Goal: Information Seeking & Learning: Learn about a topic

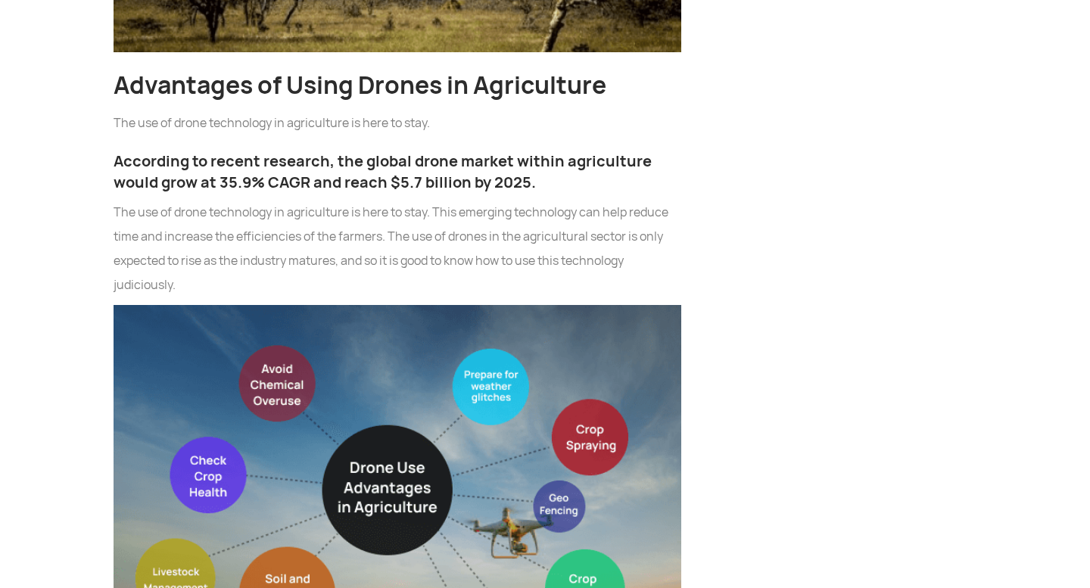
scroll to position [2435, 0]
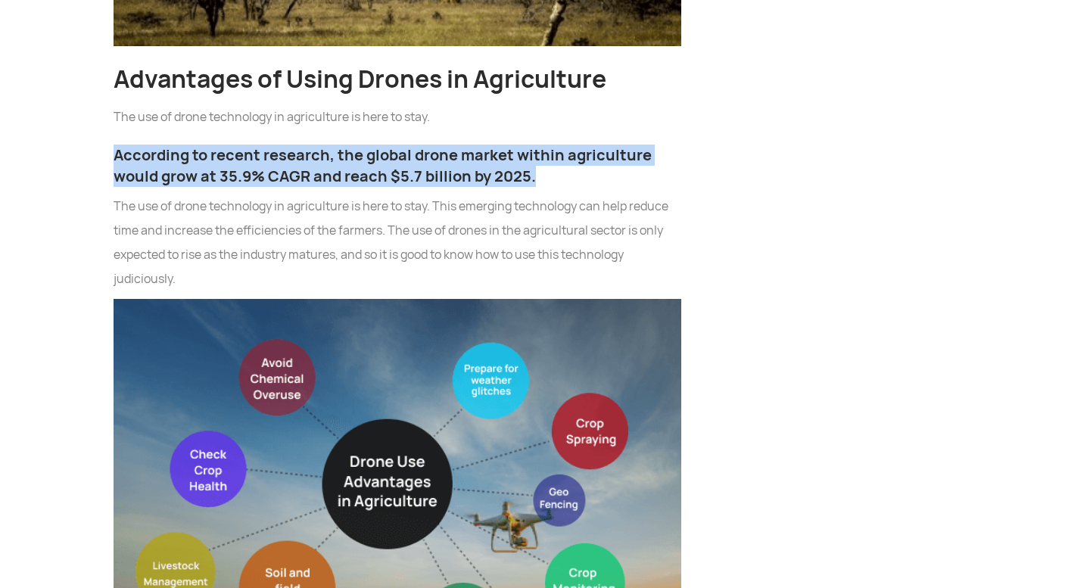
drag, startPoint x: 115, startPoint y: 30, endPoint x: 535, endPoint y: 50, distance: 420.7
click at [535, 145] on h3 "According to recent research, the global drone market within agriculture would …" at bounding box center [398, 166] width 568 height 42
copy h3 "According to recent research, the global drone market within agriculture would …"
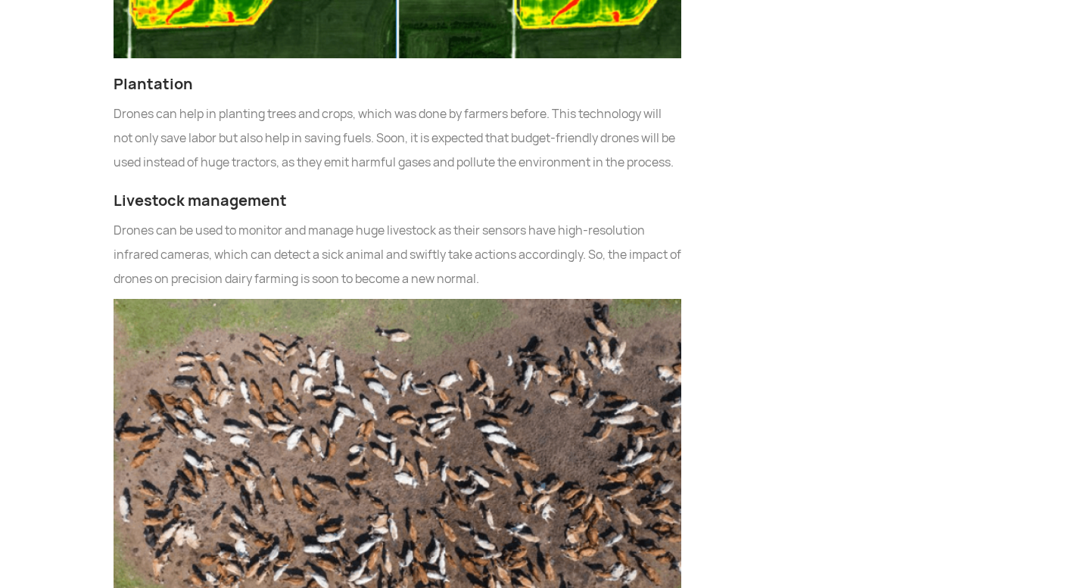
scroll to position [3815, 0]
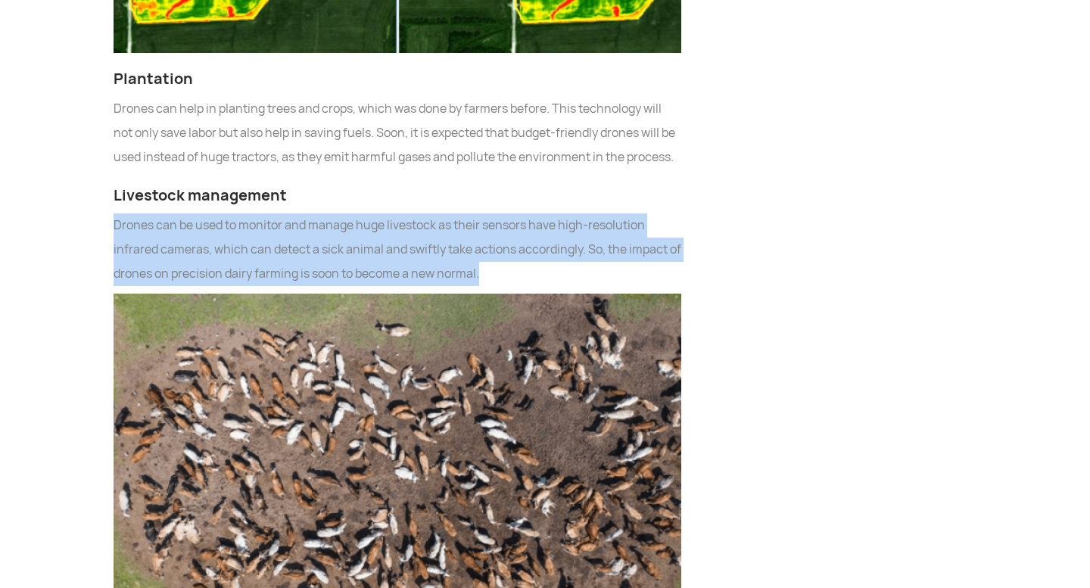
drag, startPoint x: 116, startPoint y: 125, endPoint x: 494, endPoint y: 173, distance: 381.5
click at [494, 214] on p "Drones can be used to monitor and manage huge livestock as their sensors have h…" at bounding box center [398, 250] width 568 height 73
copy p "Drones can be used to monitor and manage huge livestock as their sensors have h…"
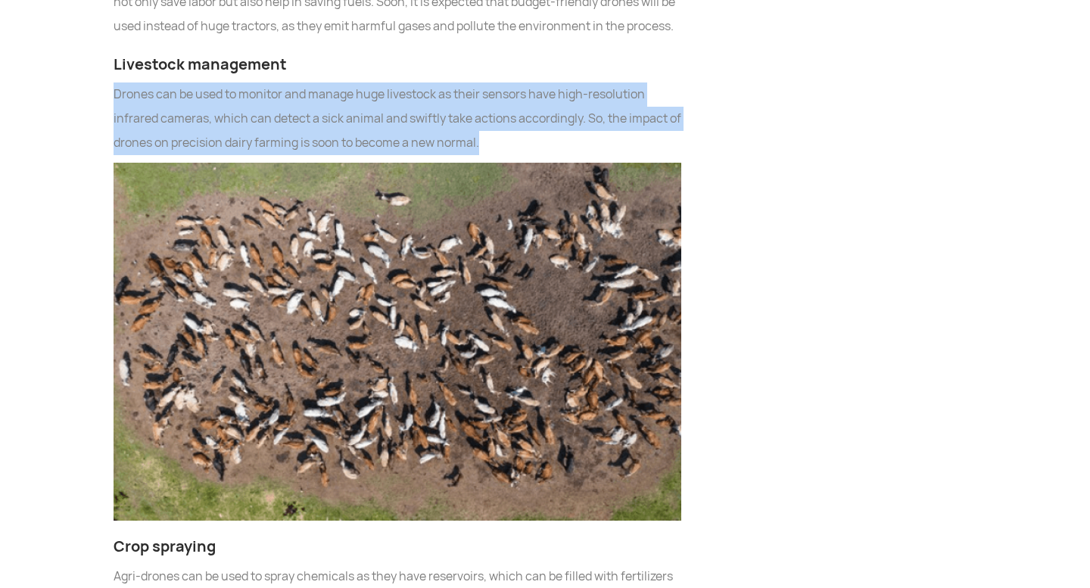
scroll to position [3945, 0]
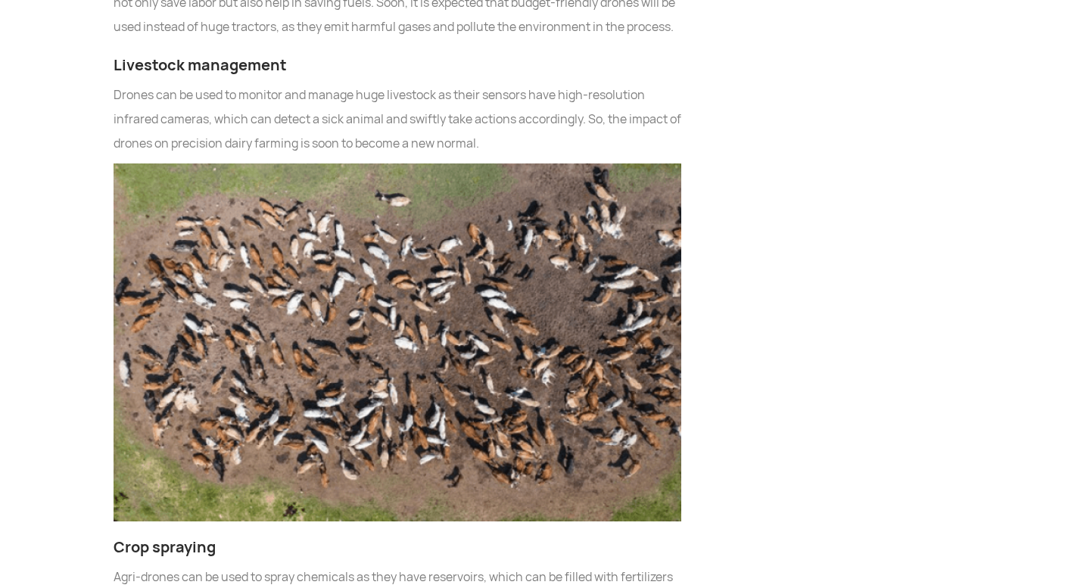
click at [72, 247] on section "India is primarily an agrarian economy. Agriculture remains the chief source of…" at bounding box center [545, 386] width 1090 height 6965
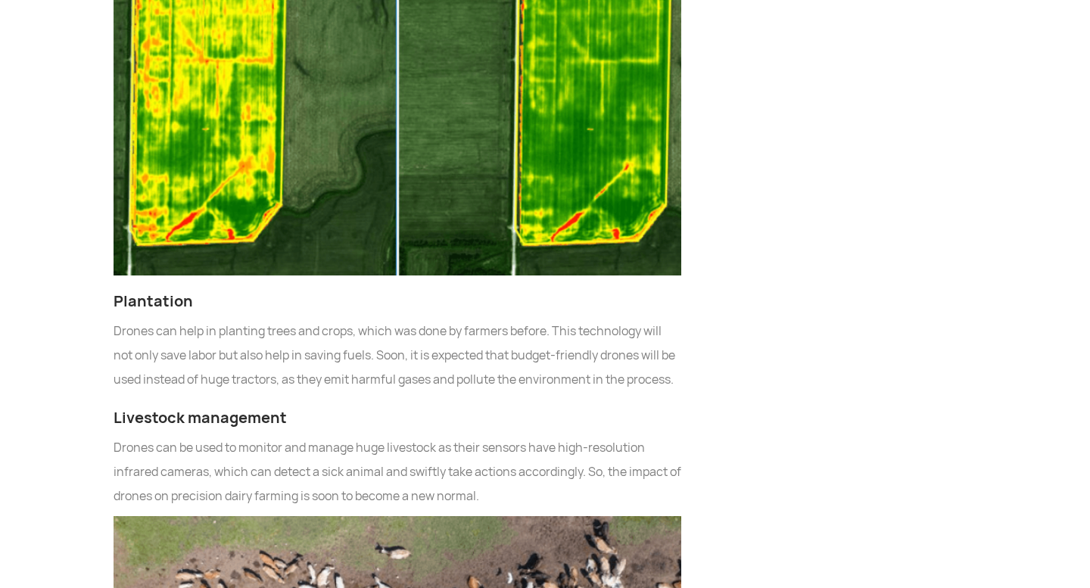
scroll to position [3586, 0]
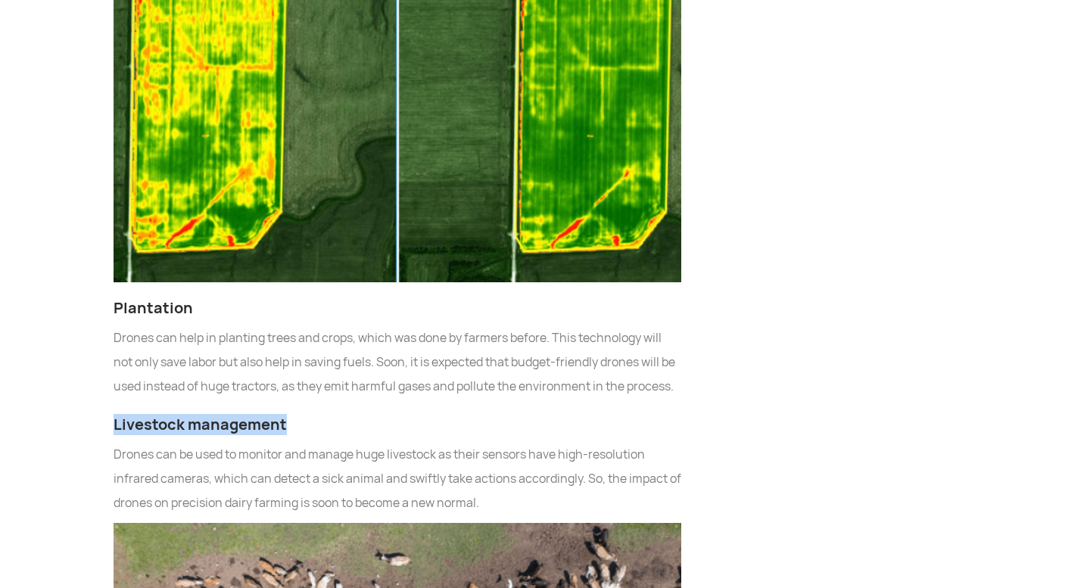
drag, startPoint x: 116, startPoint y: 323, endPoint x: 282, endPoint y: 326, distance: 166.6
click at [282, 414] on h3 "Livestock management" at bounding box center [398, 424] width 568 height 21
copy h3 "Livestock management"
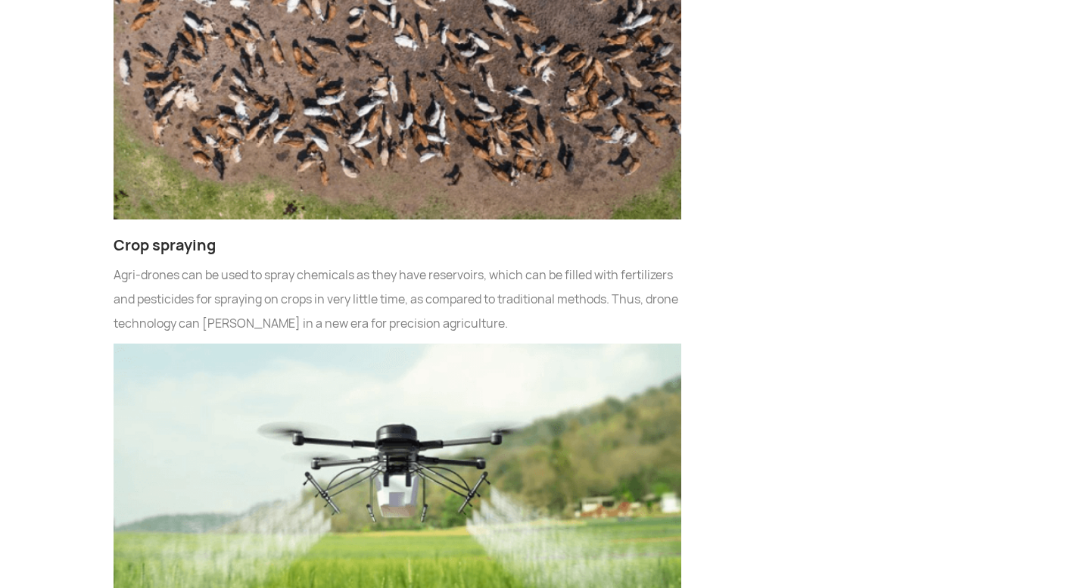
scroll to position [4248, 0]
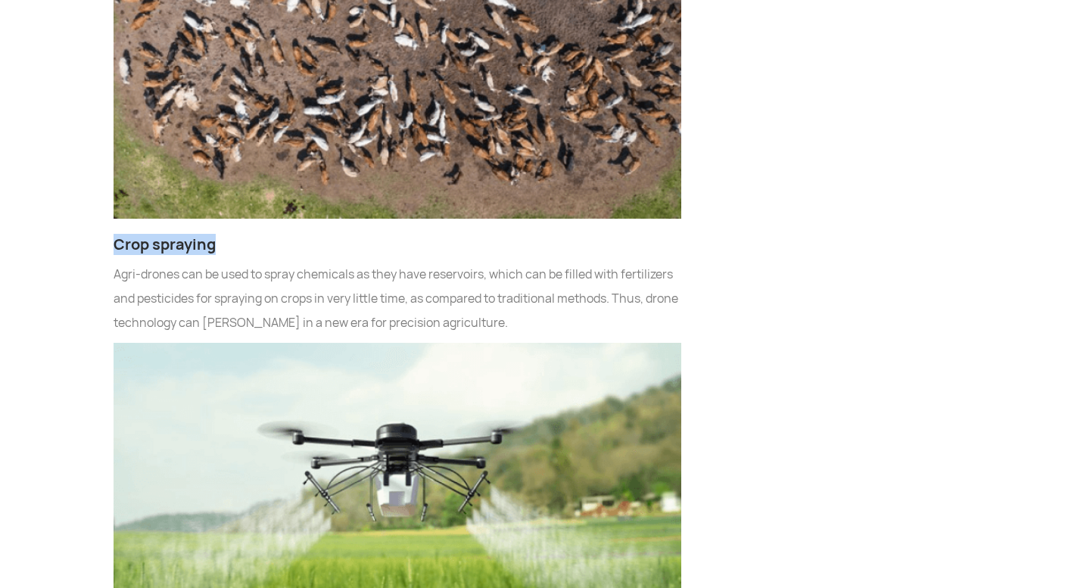
drag, startPoint x: 116, startPoint y: 147, endPoint x: 212, endPoint y: 145, distance: 96.2
click at [213, 234] on h3 "Crop spraying" at bounding box center [398, 244] width 568 height 21
copy h3 "Crop spraying"
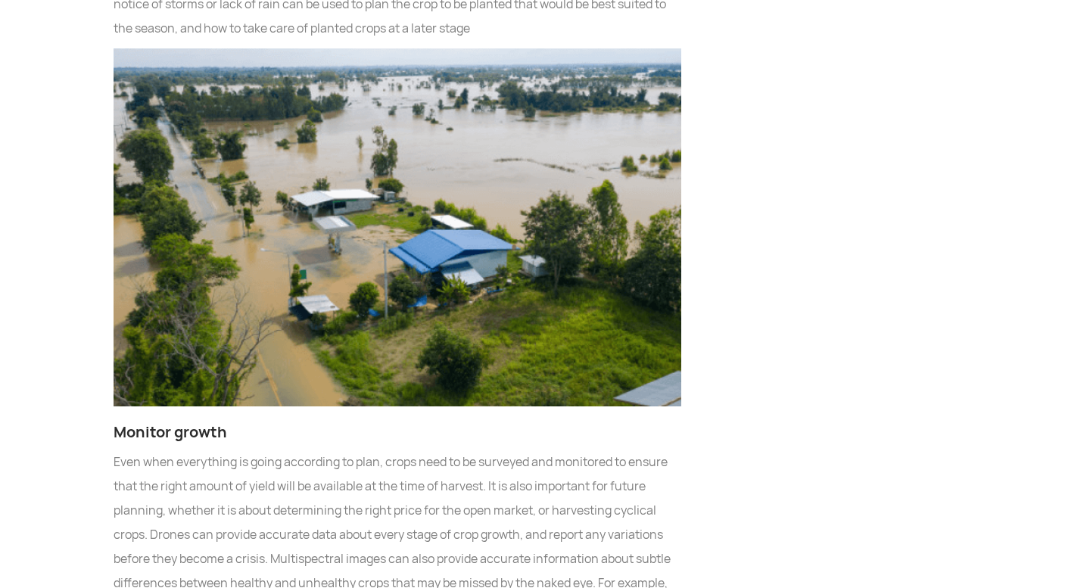
scroll to position [5407, 0]
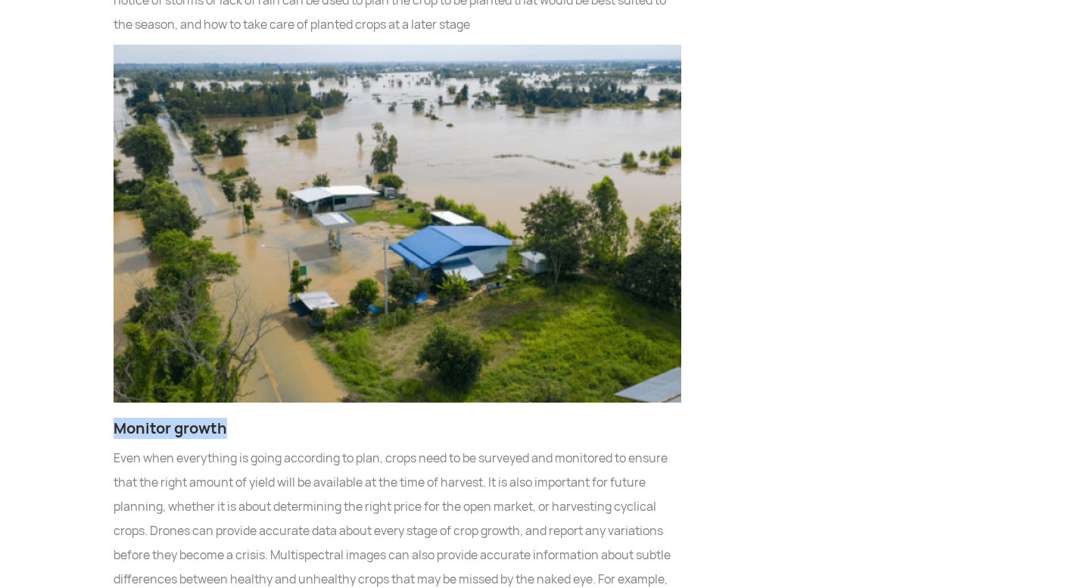
drag, startPoint x: 113, startPoint y: 328, endPoint x: 223, endPoint y: 327, distance: 109.8
click at [223, 418] on h3 "Monitor growth" at bounding box center [398, 428] width 568 height 21
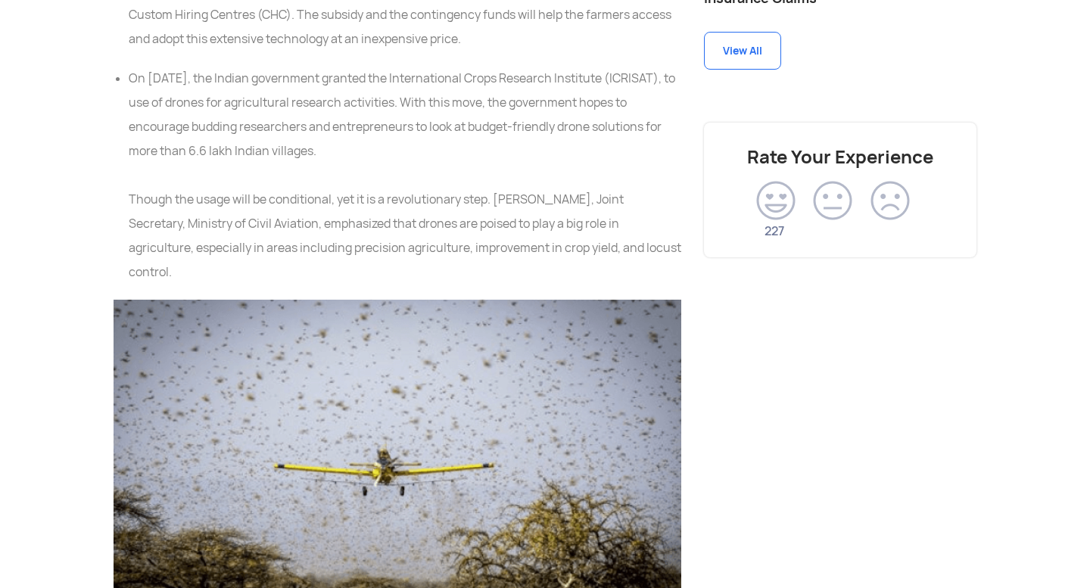
scroll to position [1819, 0]
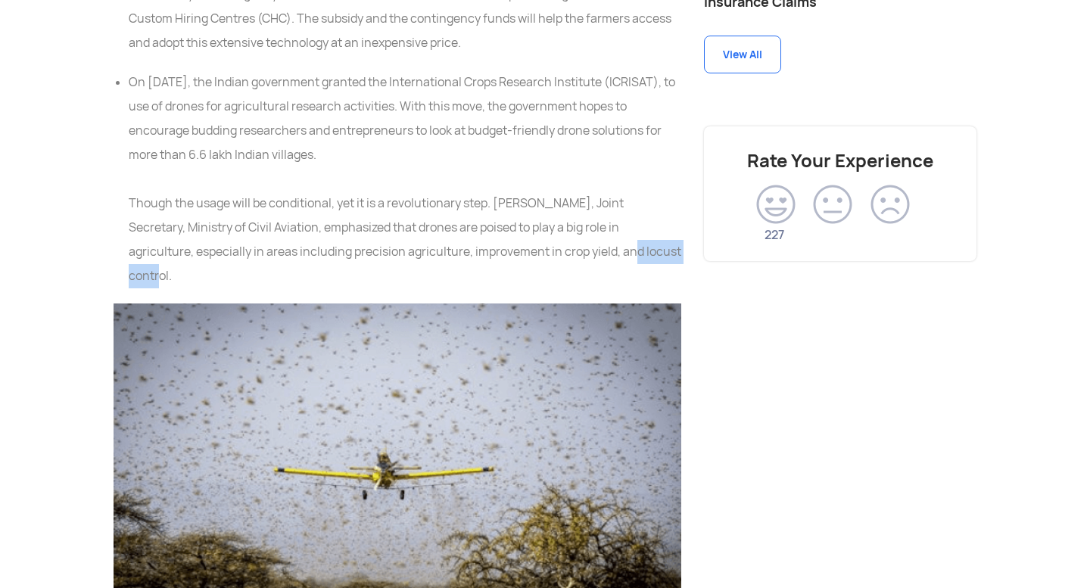
drag, startPoint x: 579, startPoint y: 152, endPoint x: 655, endPoint y: 152, distance: 75.7
click at [655, 152] on li "On [DATE], the Indian government granted the International Crops Research Insti…" at bounding box center [405, 179] width 553 height 218
copy li "locust control"
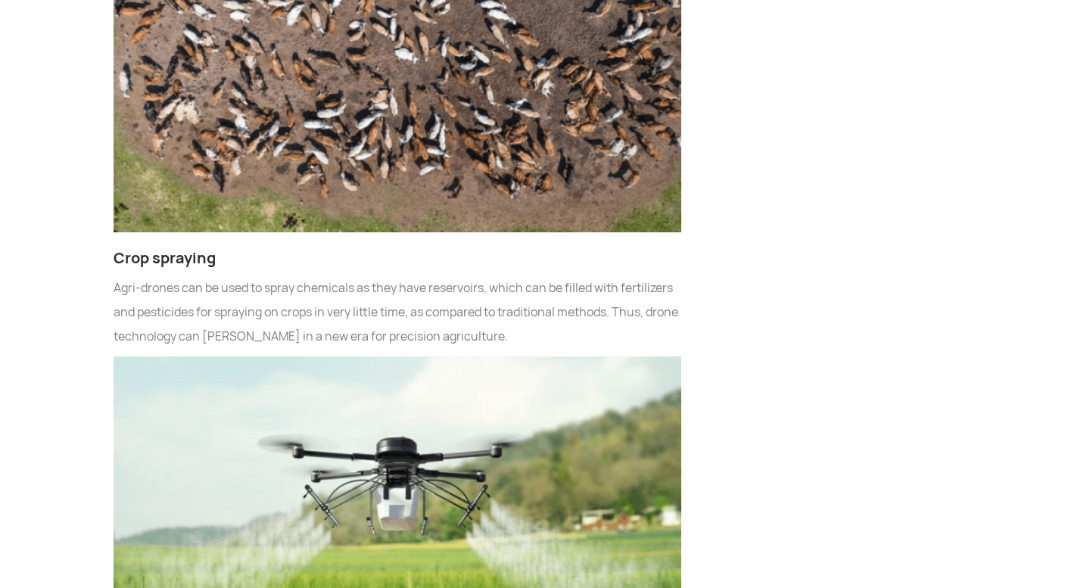
scroll to position [4233, 0]
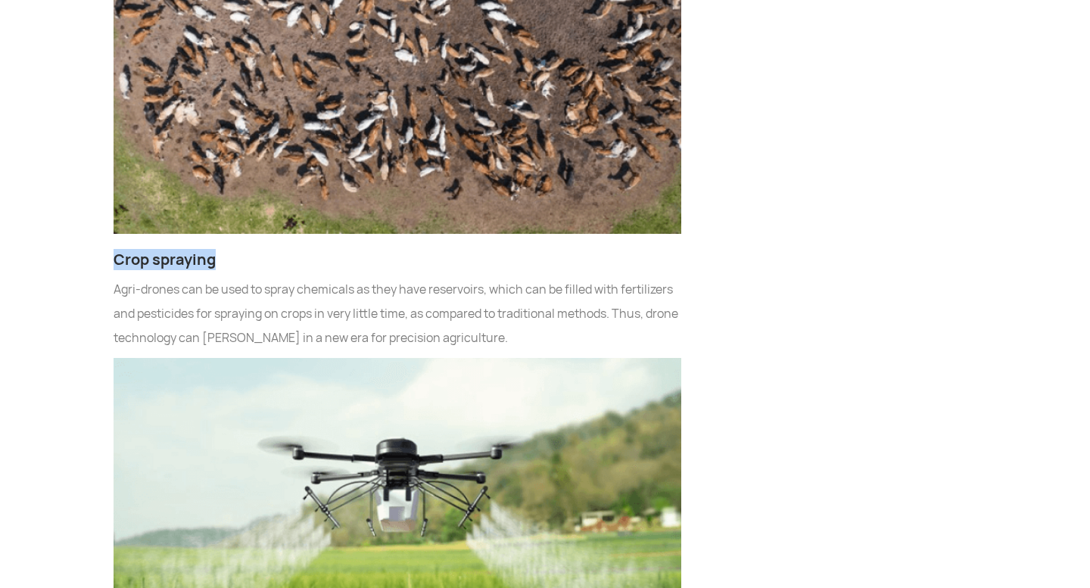
drag, startPoint x: 116, startPoint y: 159, endPoint x: 211, endPoint y: 157, distance: 95.4
click at [211, 249] on h3 "Crop spraying" at bounding box center [398, 259] width 568 height 21
copy h3 "Crop spraying"
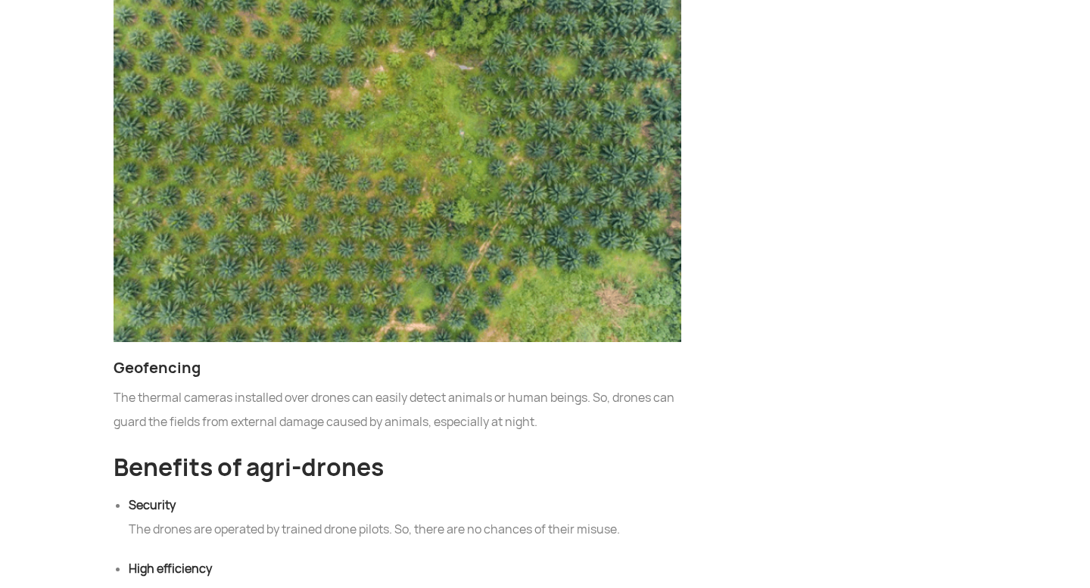
scroll to position [6038, 0]
